Goal: Information Seeking & Learning: Learn about a topic

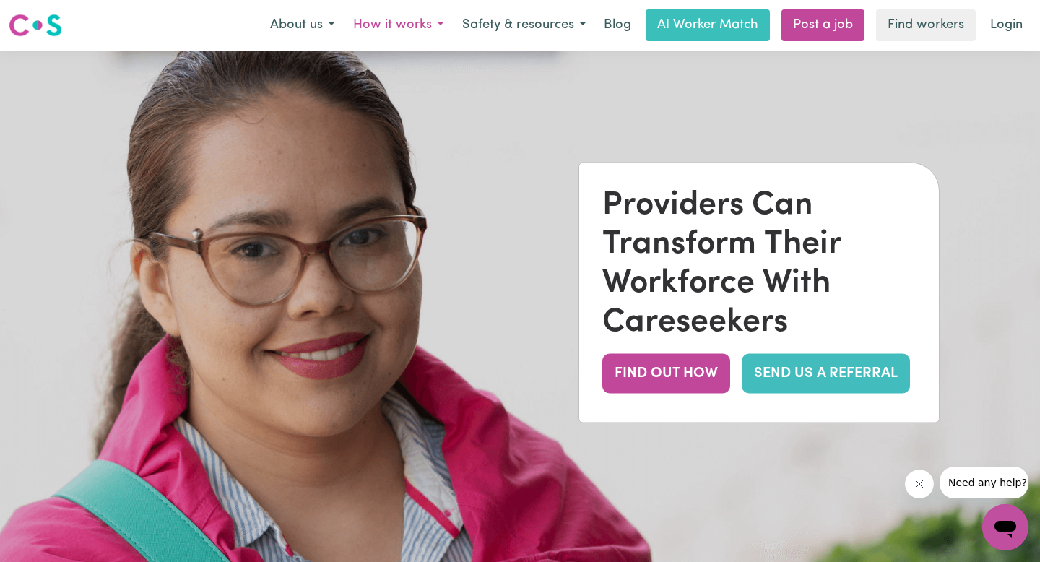
click at [423, 22] on button "How it works" at bounding box center [398, 25] width 109 height 30
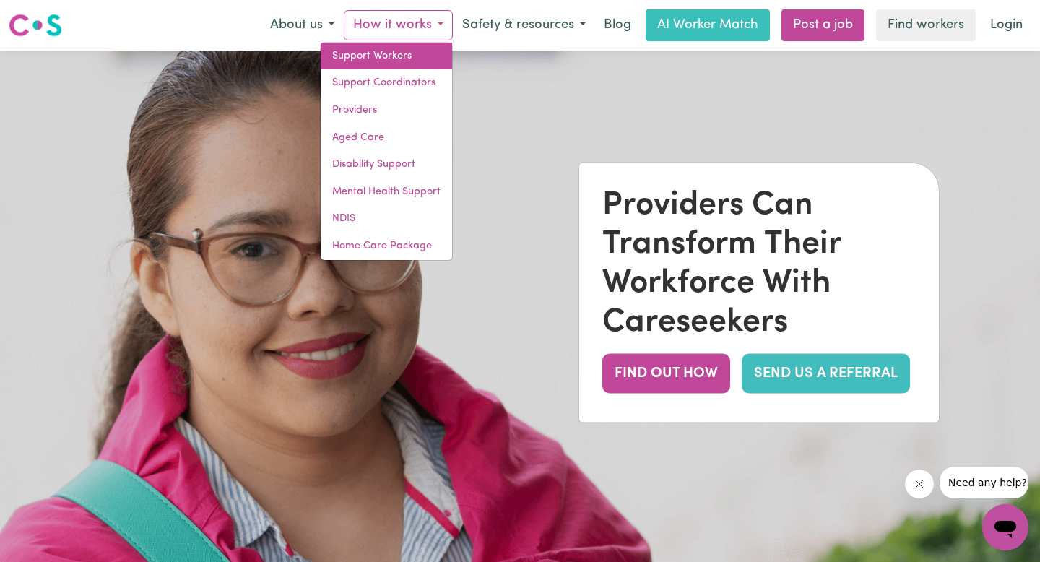
click at [420, 55] on link "Support Workers" at bounding box center [386, 56] width 131 height 27
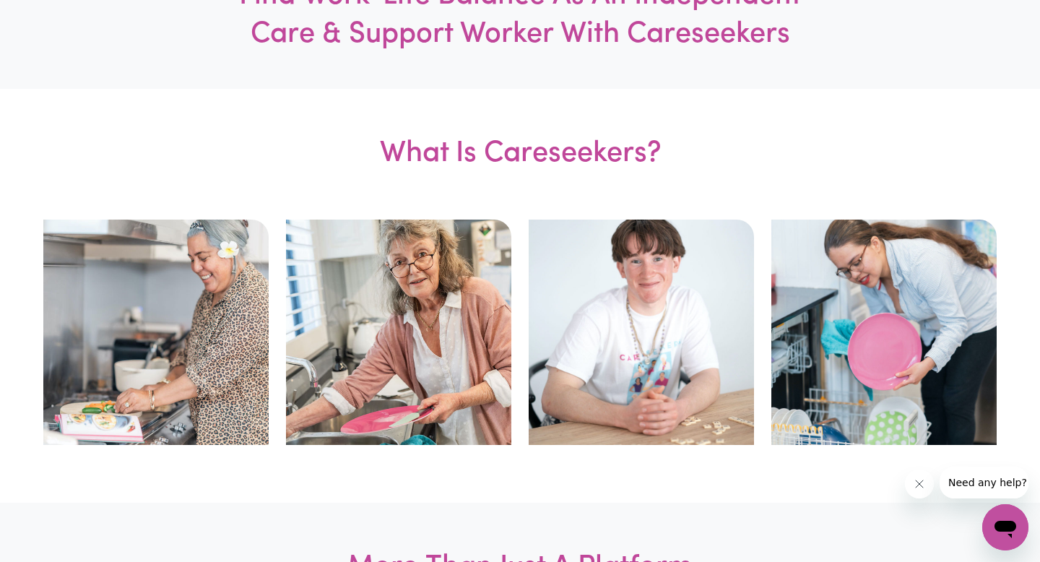
scroll to position [672, 0]
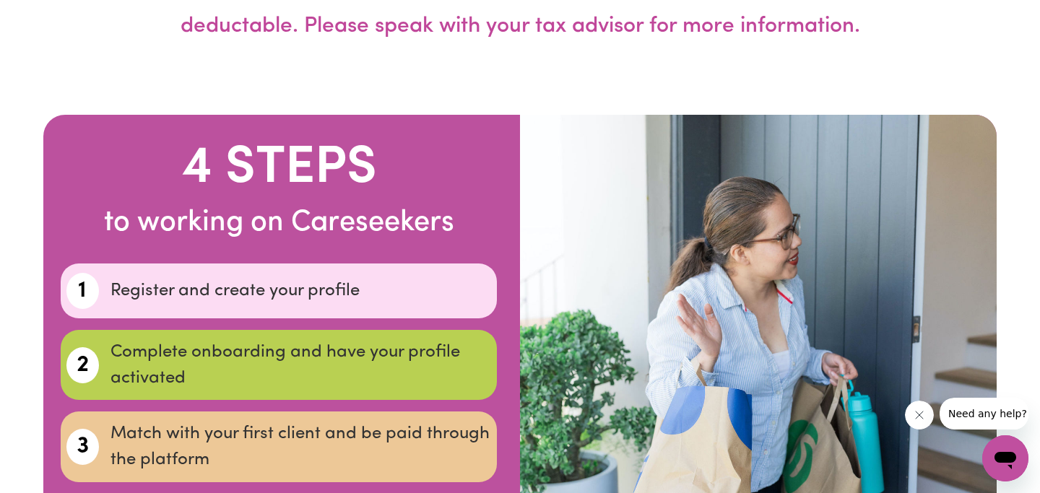
scroll to position [4106, 0]
